Goal: Task Accomplishment & Management: Manage account settings

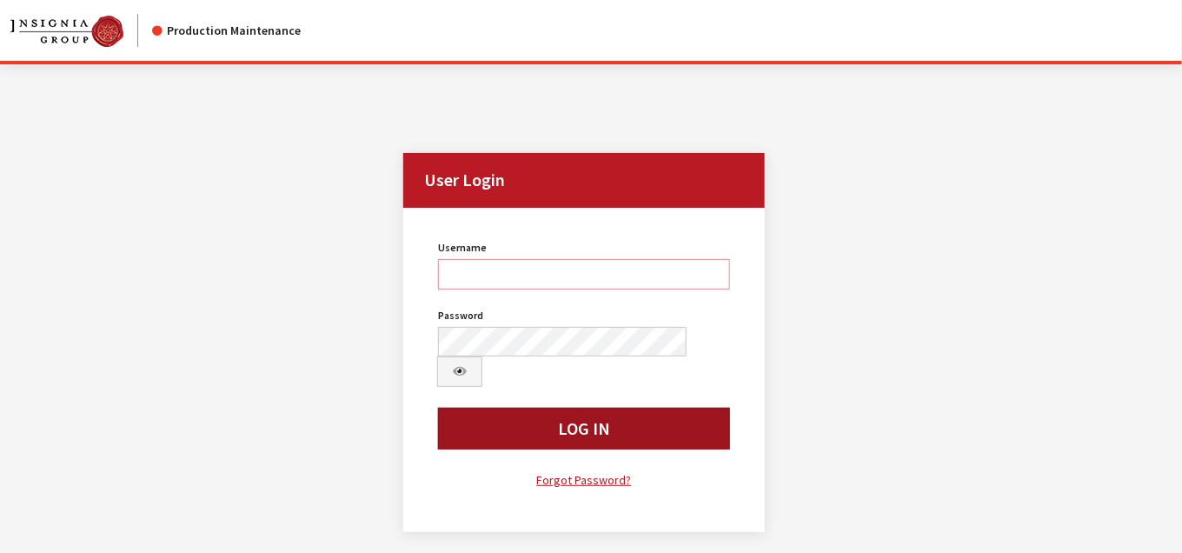
type input "bgulbrandson"
click at [636, 408] on button "Log In" at bounding box center [584, 429] width 292 height 42
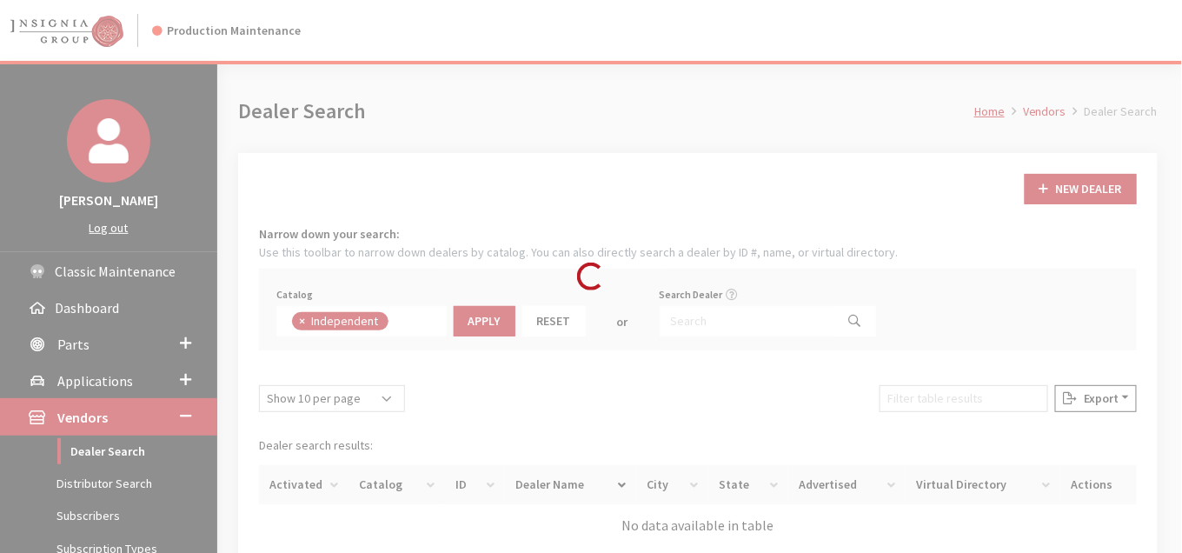
scroll to position [121, 0]
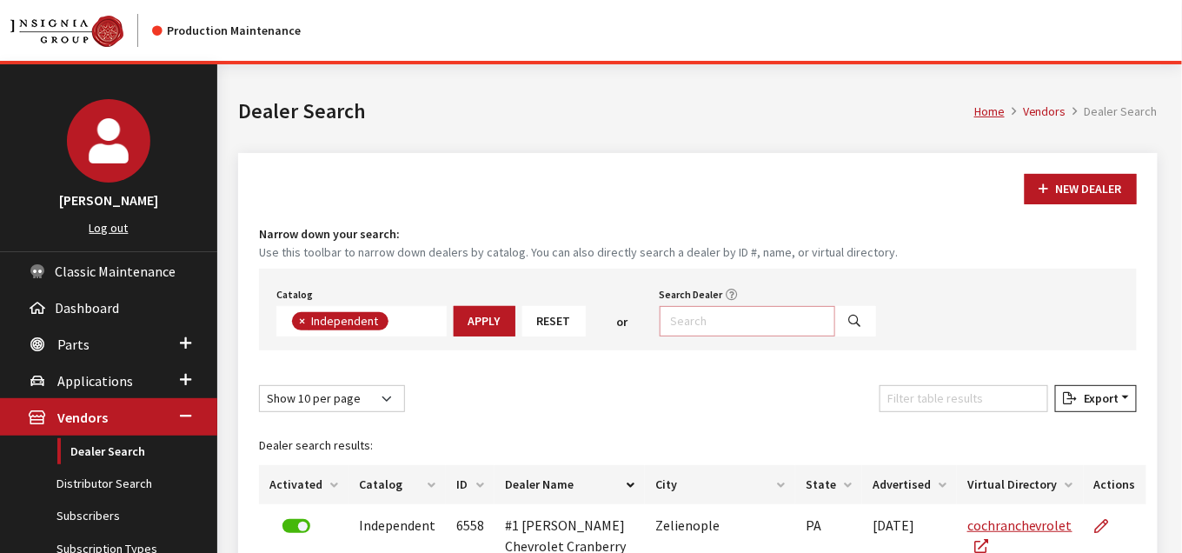
click at [748, 312] on input "Search Dealer" at bounding box center [748, 321] width 176 height 30
type input "%lindsay"
select select
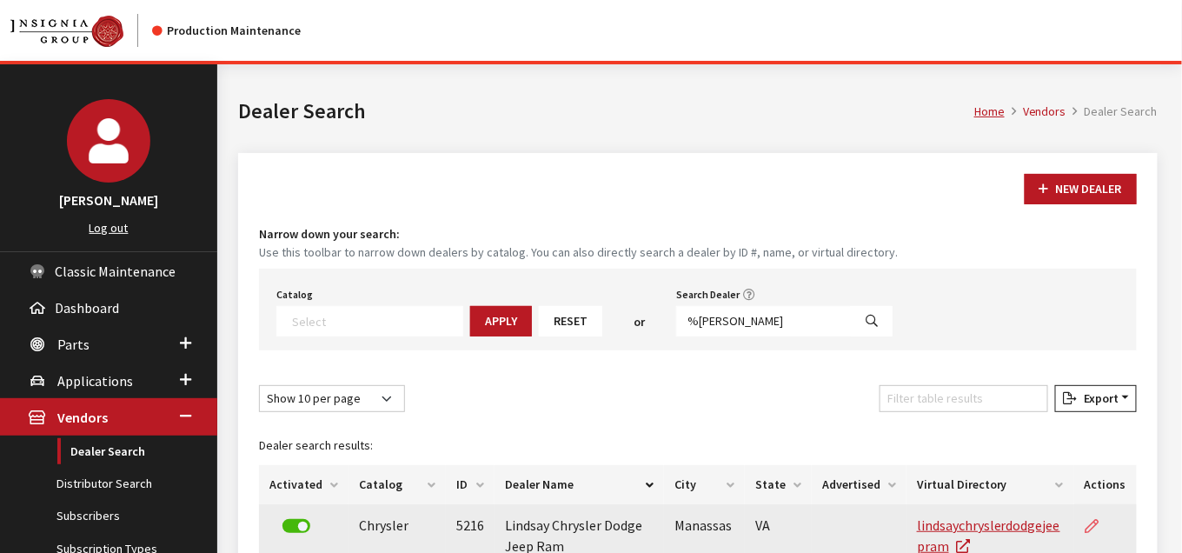
click at [1103, 522] on link at bounding box center [1100, 525] width 30 height 43
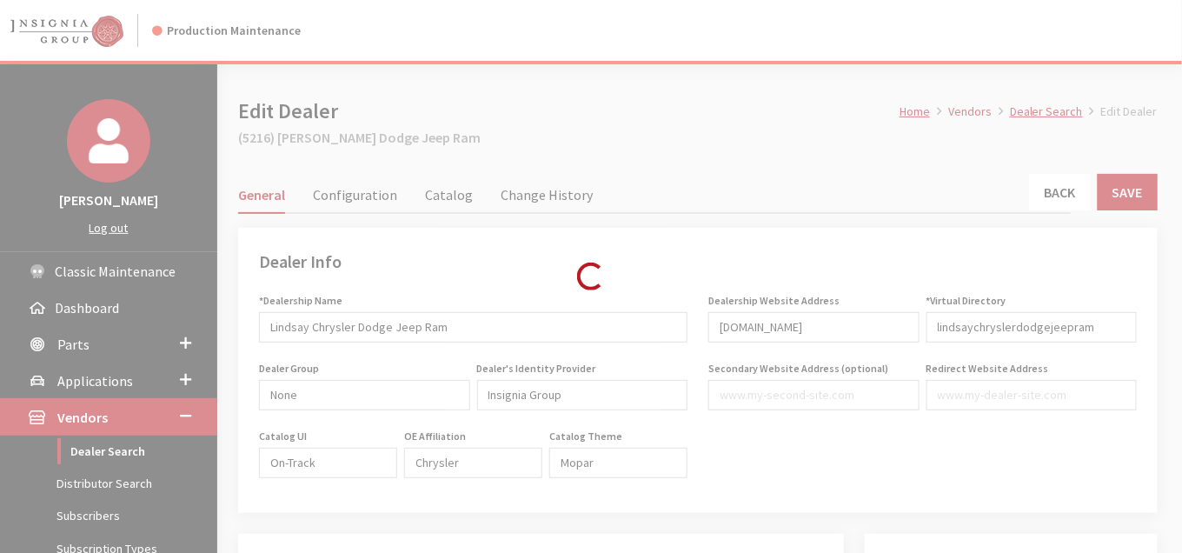
type input "300.00"
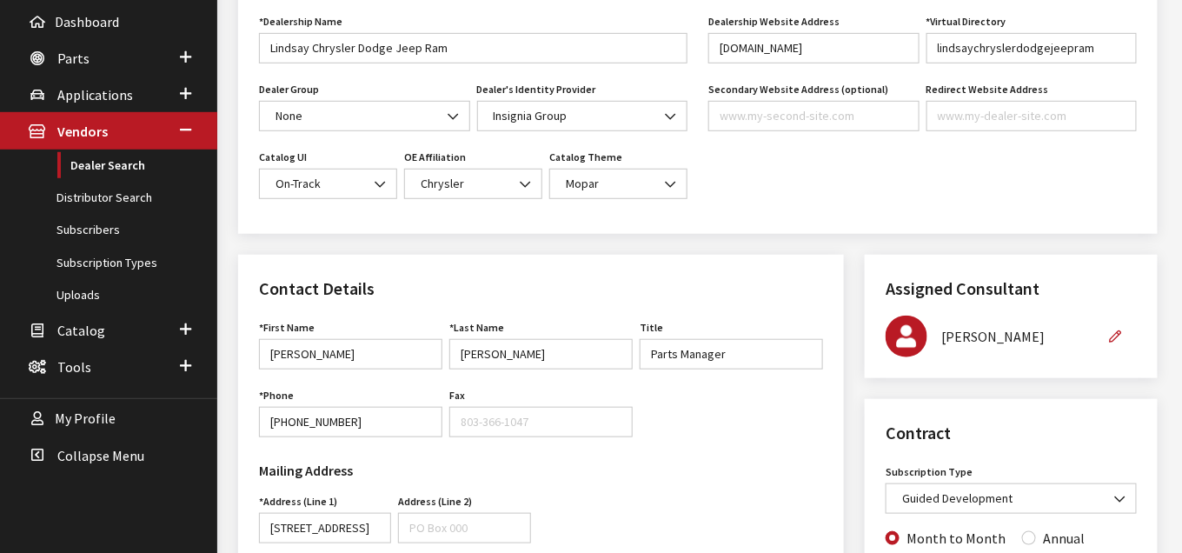
scroll to position [386, 0]
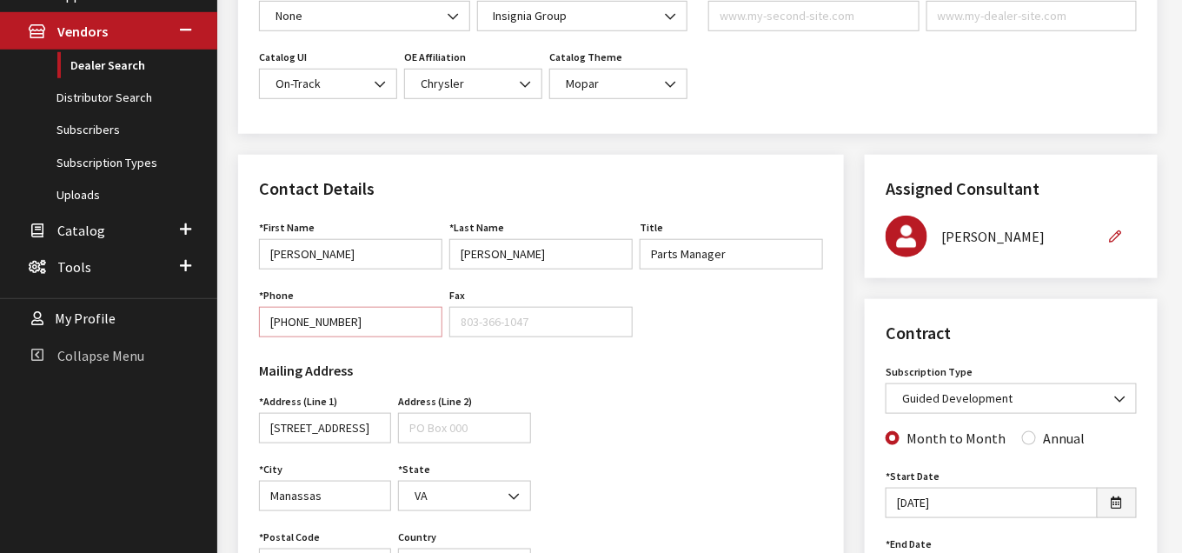
drag, startPoint x: 350, startPoint y: 319, endPoint x: 208, endPoint y: 330, distance: 142.2
type input "[PHONE_NUMBER]"
click at [744, 367] on div "Mailing Address Address (Line 1) 8100 Centreville Rd Address is required. Addre…" at bounding box center [541, 465] width 585 height 228
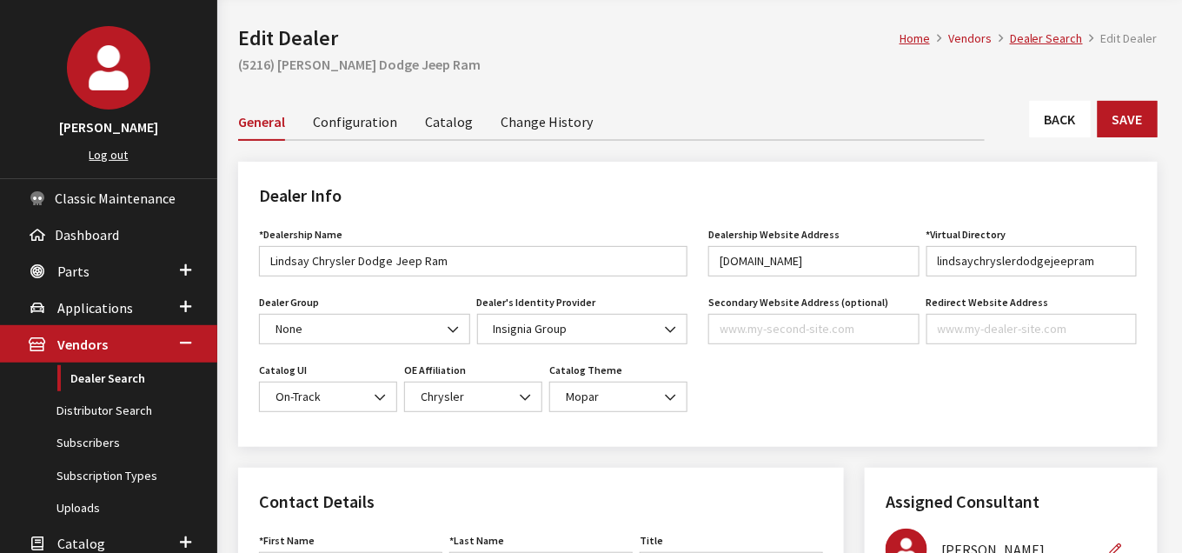
scroll to position [0, 0]
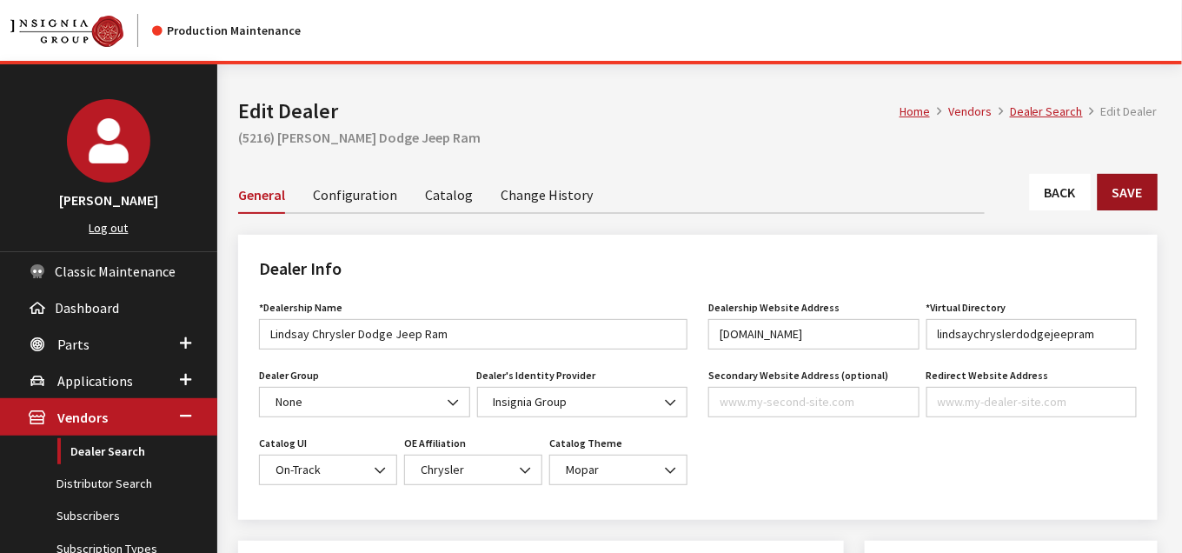
click at [1111, 190] on button "Save" at bounding box center [1128, 192] width 60 height 37
